Goal: Find specific page/section: Find specific page/section

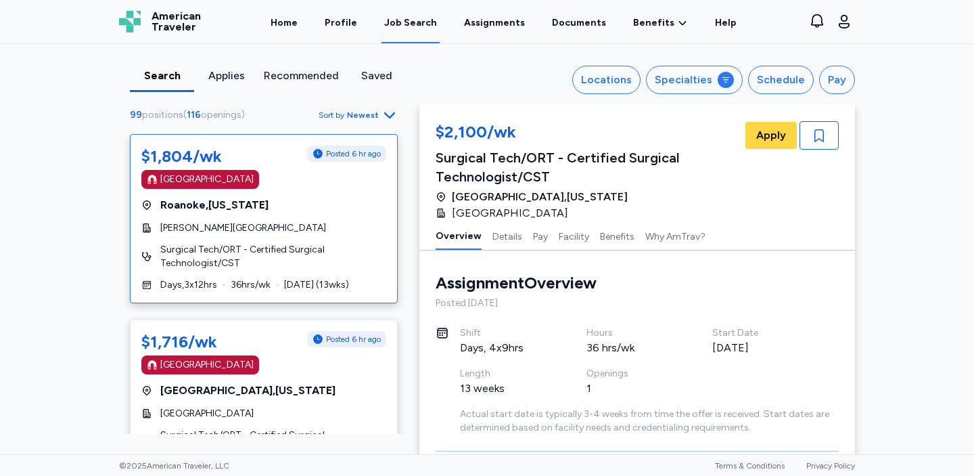
scroll to position [1, 0]
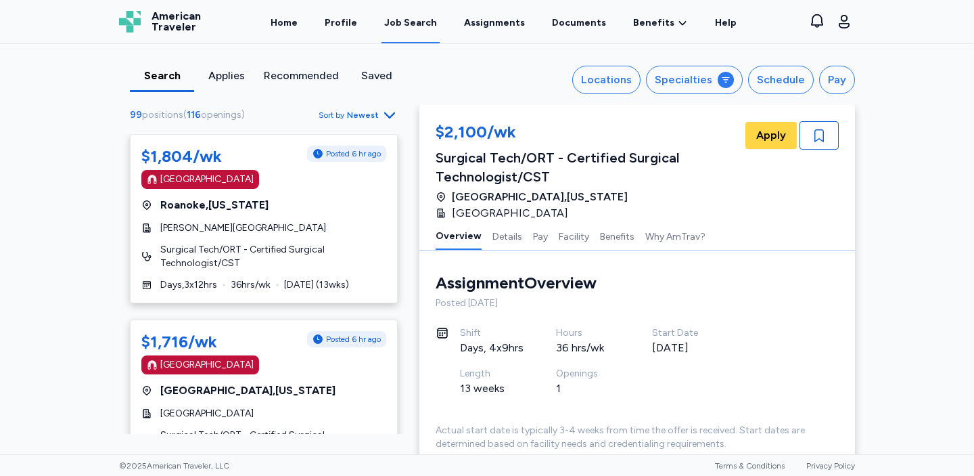
click at [371, 118] on span "Newest" at bounding box center [363, 115] width 32 height 11
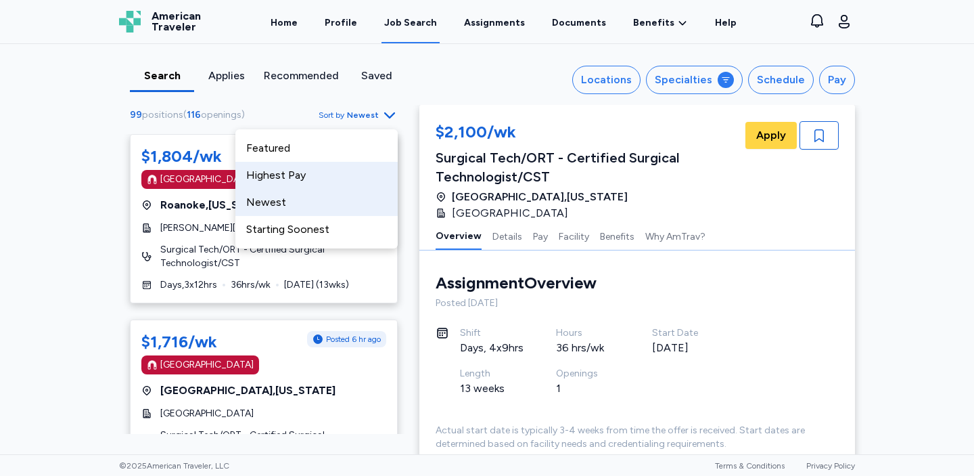
click at [301, 175] on div "Highest Pay" at bounding box center [316, 175] width 162 height 27
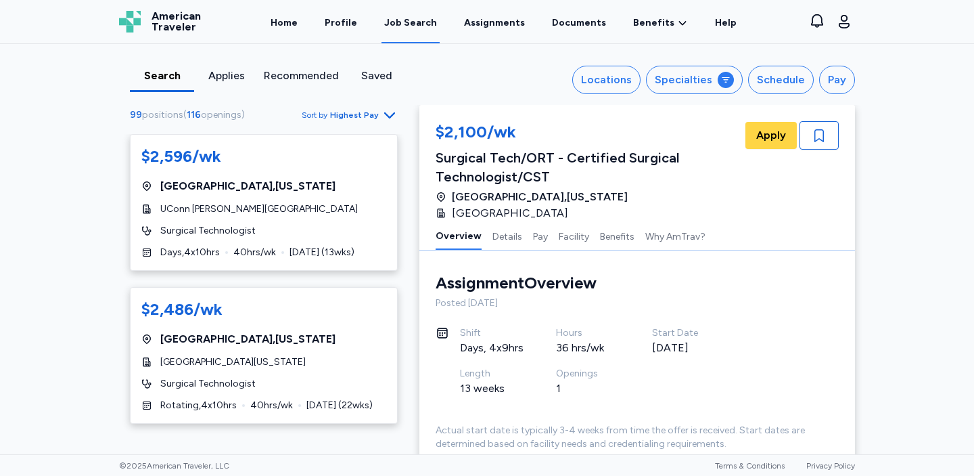
click at [378, 112] on span "Highest Pay" at bounding box center [354, 115] width 49 height 11
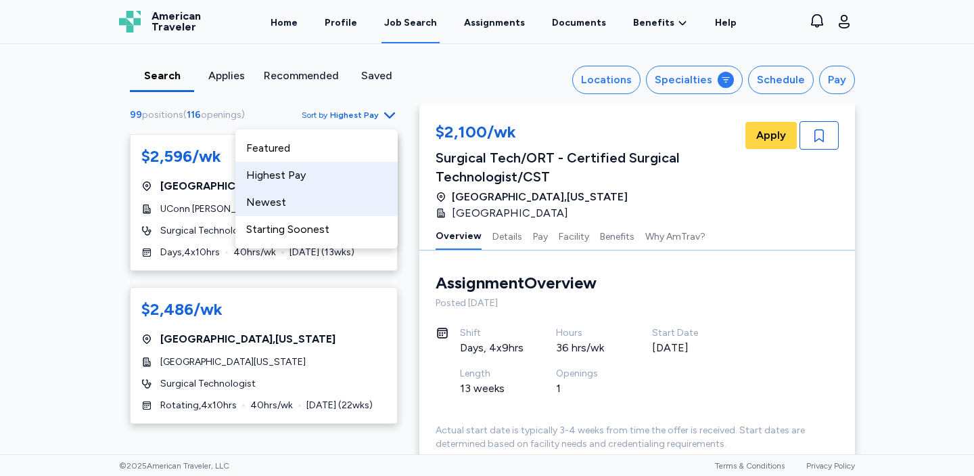
click at [312, 208] on div "Newest" at bounding box center [316, 202] width 162 height 27
